Goal: Information Seeking & Learning: Check status

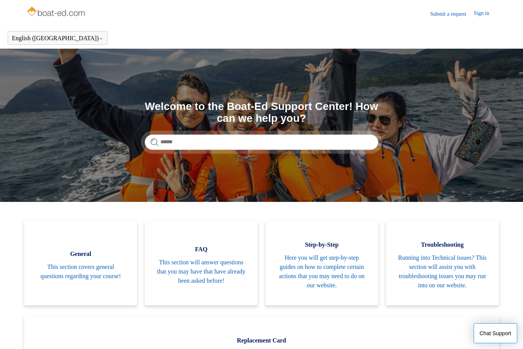
click at [225, 277] on span "This section will answer questions that you may have that have already been ask…" at bounding box center [201, 271] width 90 height 28
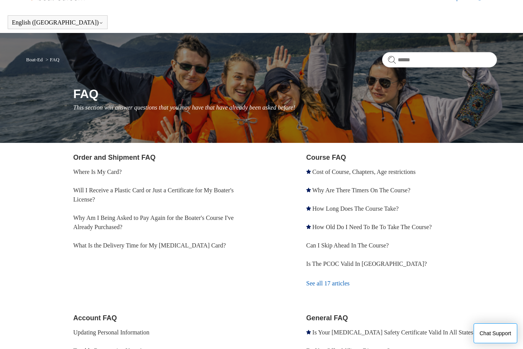
scroll to position [16, 0]
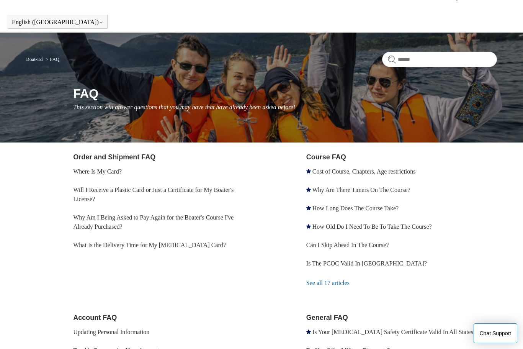
click at [107, 173] on link "Where Is My Card?" at bounding box center [97, 171] width 49 height 7
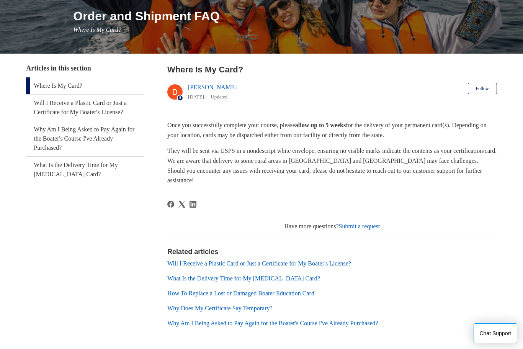
scroll to position [99, 0]
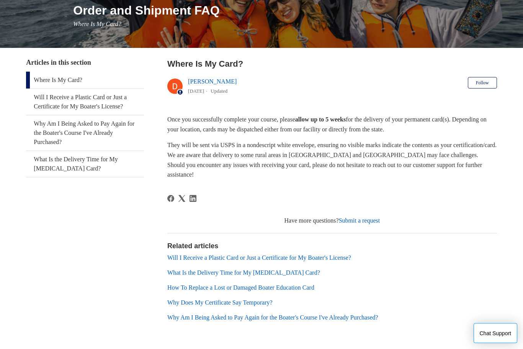
click at [351, 256] on link "Will I Receive a Plastic Card or Just a Certificate for My Boater's License?" at bounding box center [259, 257] width 184 height 7
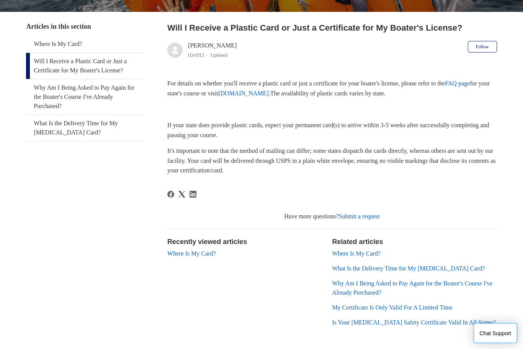
scroll to position [137, 0]
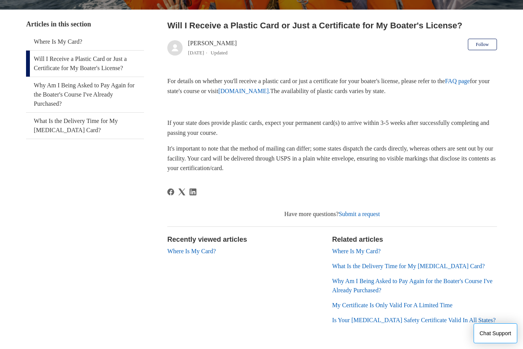
click at [451, 301] on link "My Certificate Is Only Valid For A Limited Time" at bounding box center [392, 304] width 120 height 7
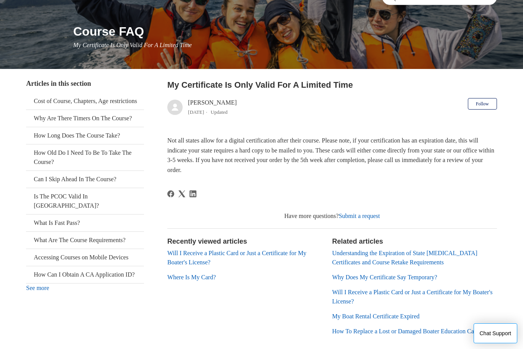
scroll to position [92, 0]
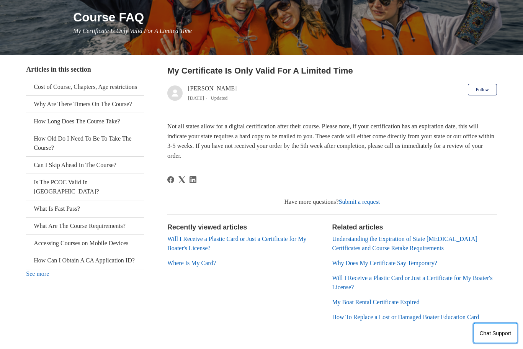
click at [492, 343] on button "Chat Support" at bounding box center [495, 333] width 44 height 20
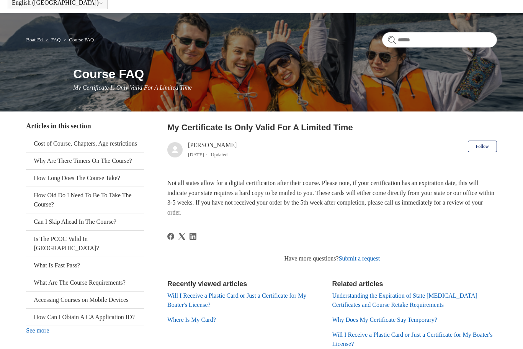
scroll to position [0, 0]
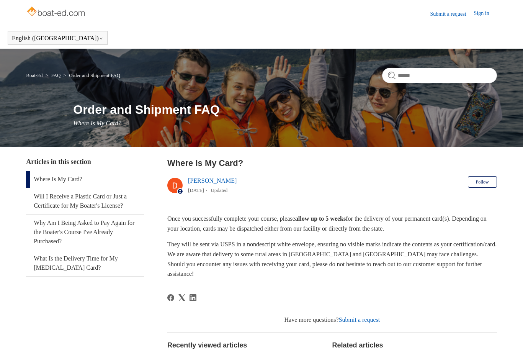
scroll to position [125, 0]
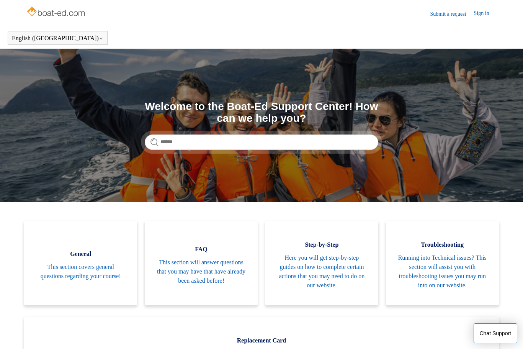
click at [480, 16] on link "Sign in" at bounding box center [485, 13] width 23 height 9
